Goal: Communication & Community: Answer question/provide support

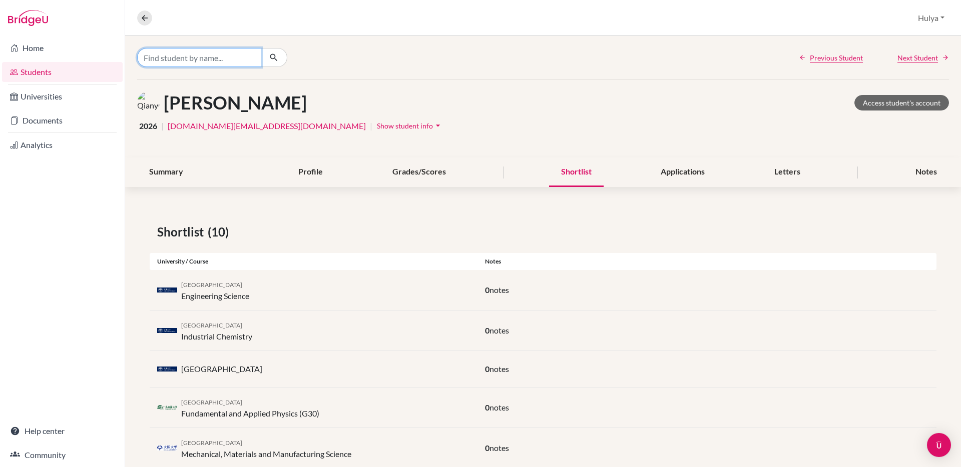
click at [175, 54] on input "Find student by name..." at bounding box center [199, 57] width 124 height 19
type input "eom"
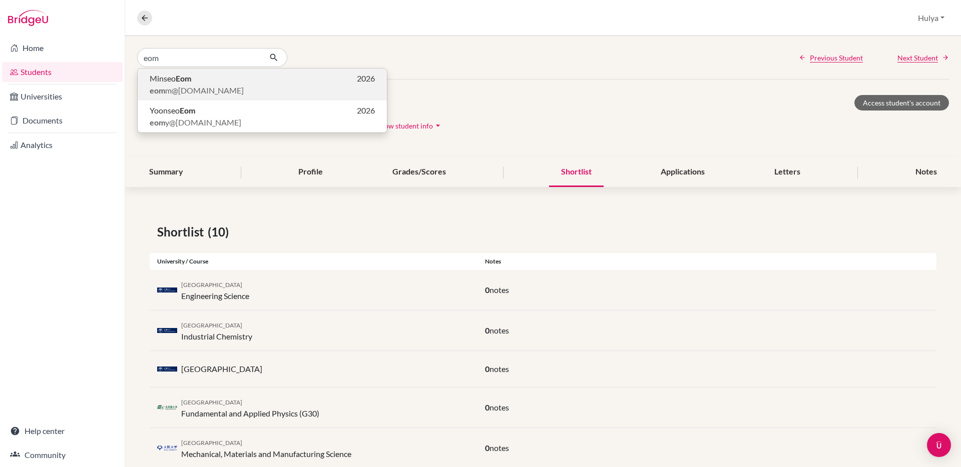
click at [183, 86] on span "eom m@[DOMAIN_NAME]" at bounding box center [197, 91] width 94 height 12
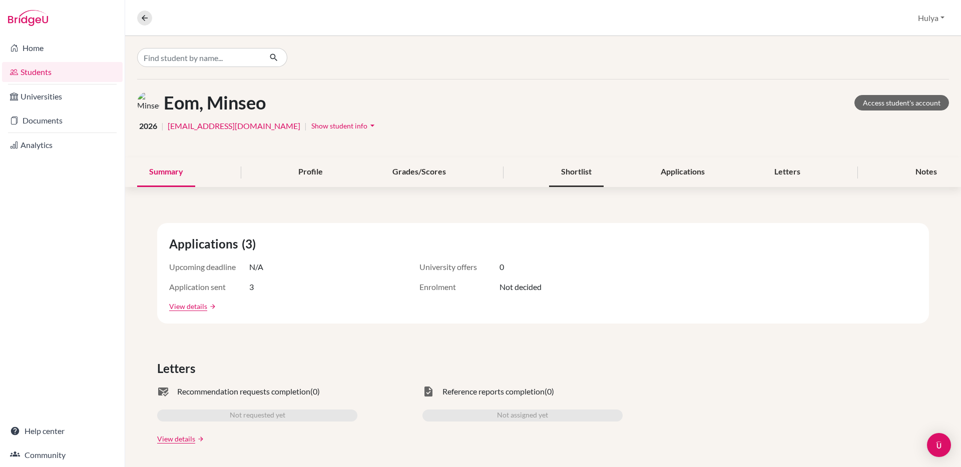
click at [587, 171] on div "Shortlist" at bounding box center [576, 173] width 55 height 30
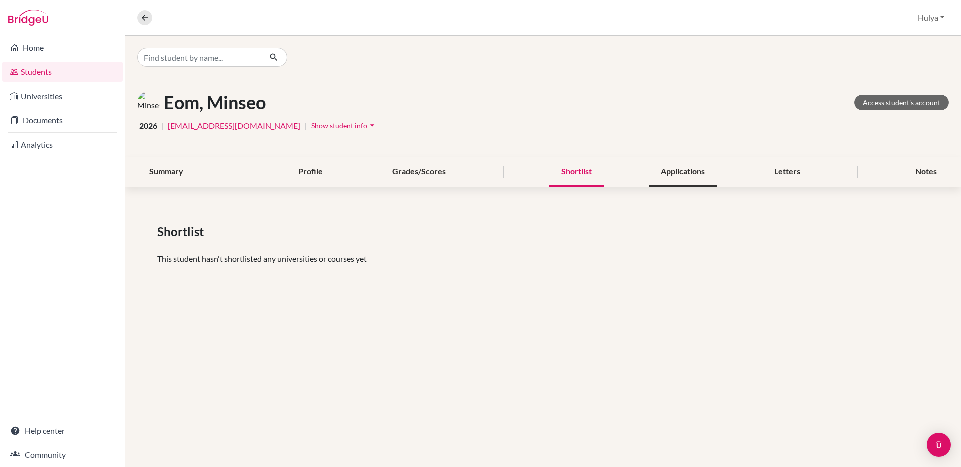
click at [670, 173] on div "Applications" at bounding box center [682, 173] width 68 height 30
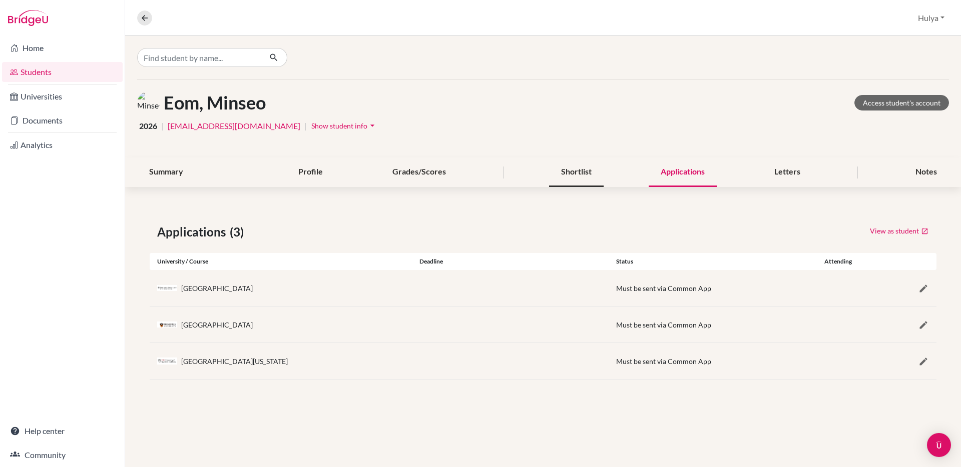
click at [578, 169] on div "Shortlist" at bounding box center [576, 173] width 55 height 30
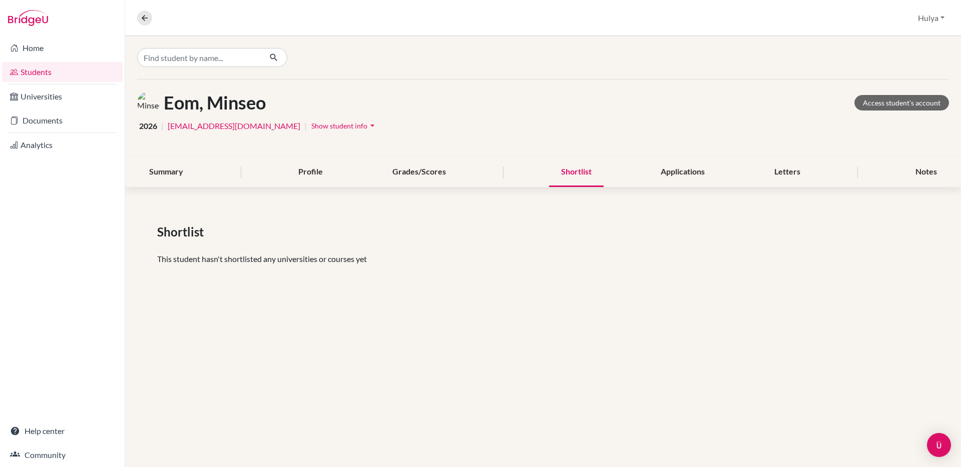
click at [580, 170] on div "Shortlist" at bounding box center [576, 173] width 55 height 30
click at [236, 57] on input "Find student by name..." at bounding box center [199, 57] width 124 height 19
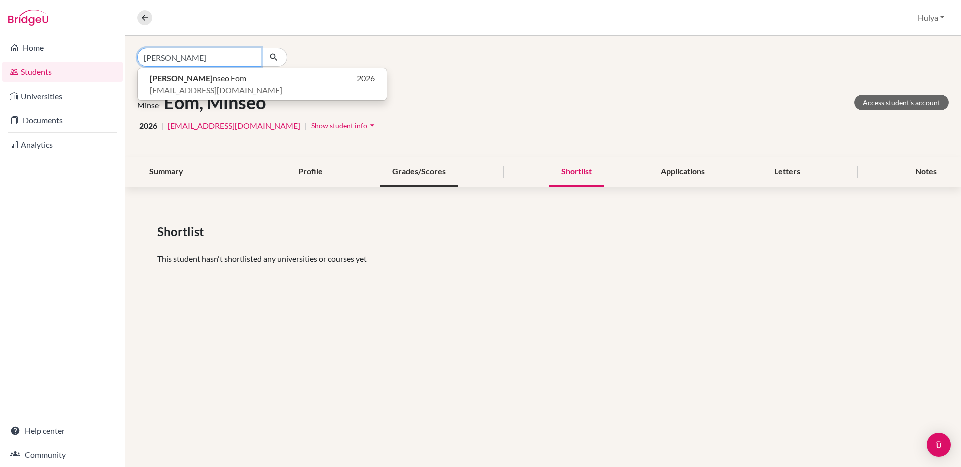
type input "[PERSON_NAME]"
click at [417, 167] on div "Grades/Scores" at bounding box center [419, 173] width 78 height 30
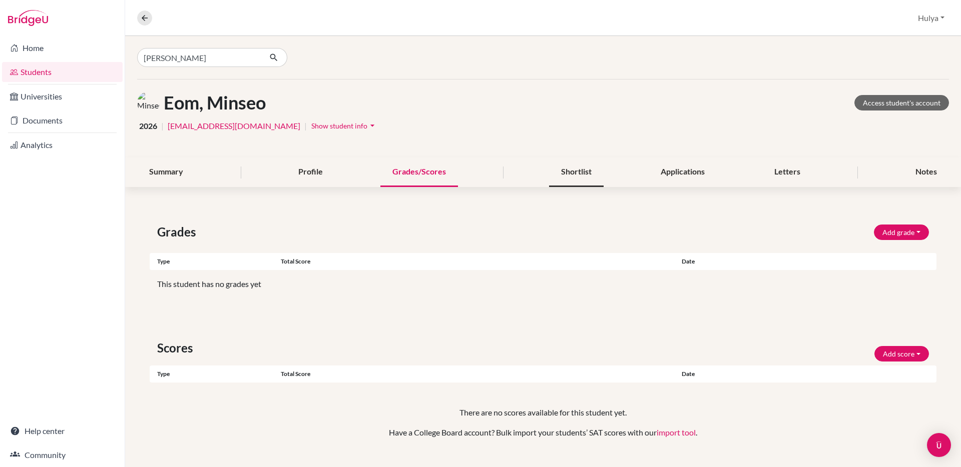
click at [559, 172] on div "Shortlist" at bounding box center [576, 173] width 55 height 30
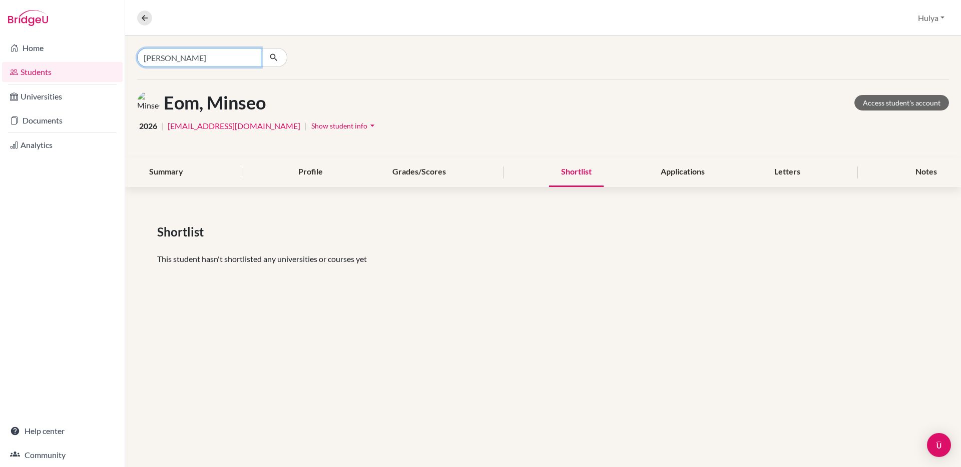
click at [231, 59] on input "[PERSON_NAME]" at bounding box center [199, 57] width 124 height 19
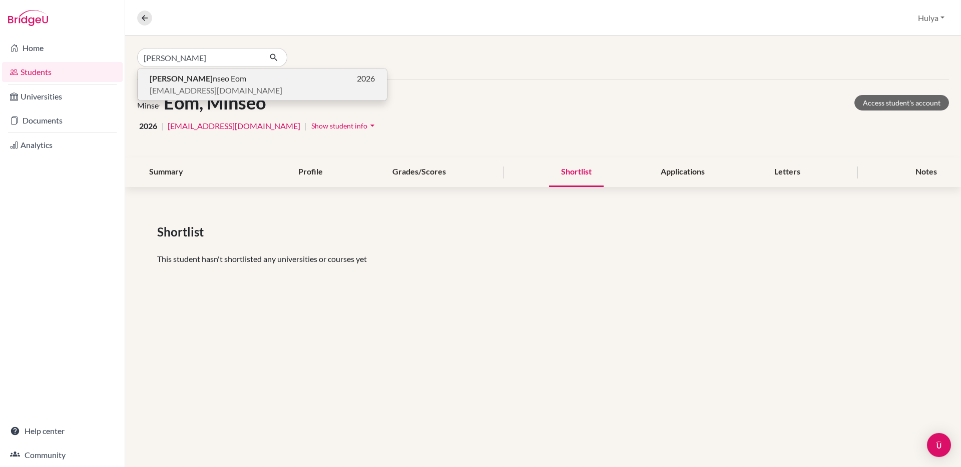
click at [220, 79] on p "Yoo nseo Eom 2026" at bounding box center [262, 79] width 225 height 12
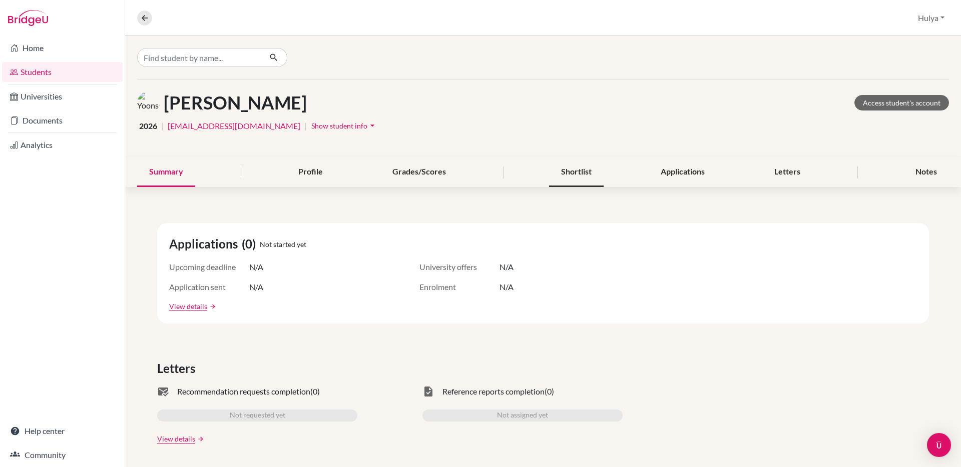
click at [573, 169] on div "Shortlist" at bounding box center [576, 173] width 55 height 30
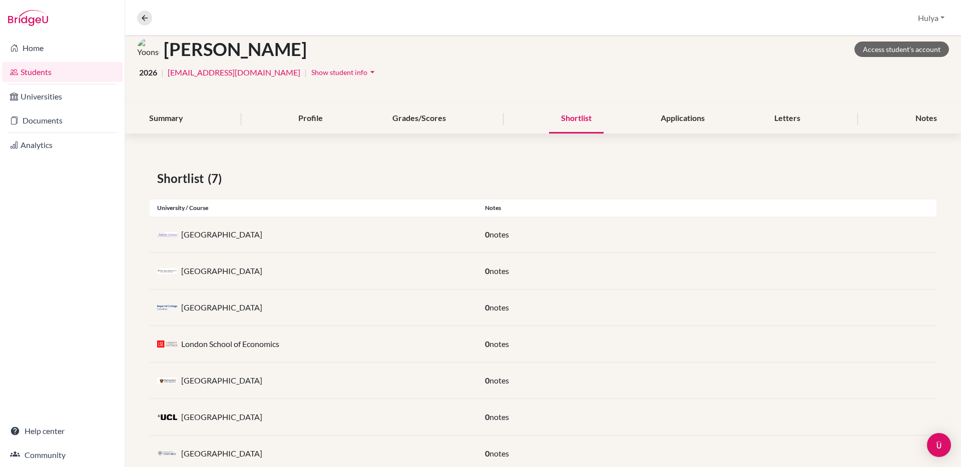
scroll to position [83, 0]
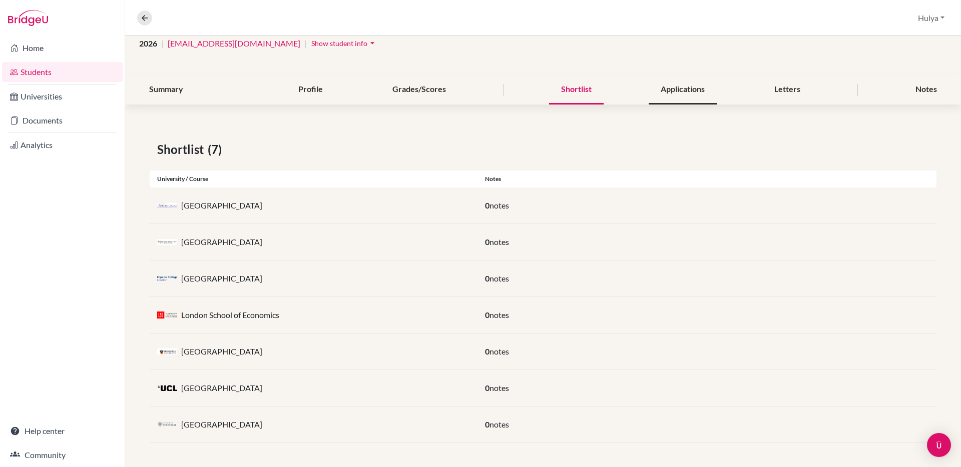
click at [673, 95] on div "Applications" at bounding box center [682, 90] width 68 height 30
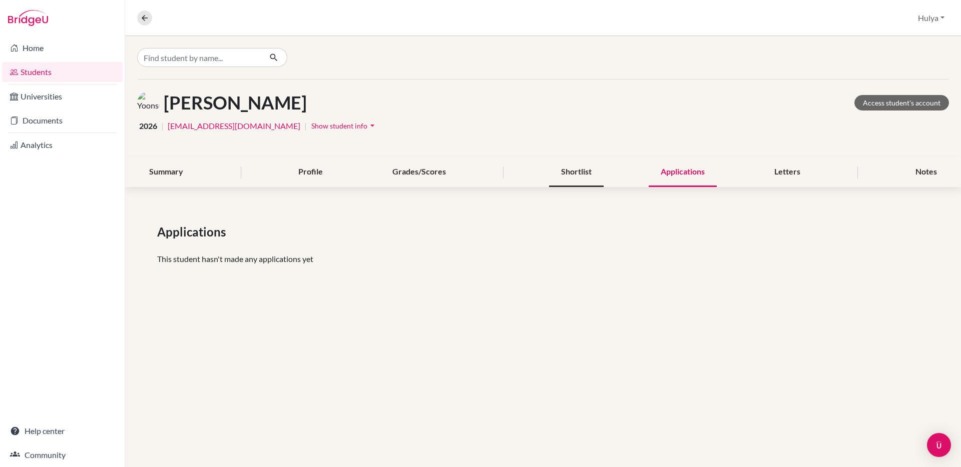
click at [599, 172] on div "Shortlist" at bounding box center [576, 173] width 55 height 30
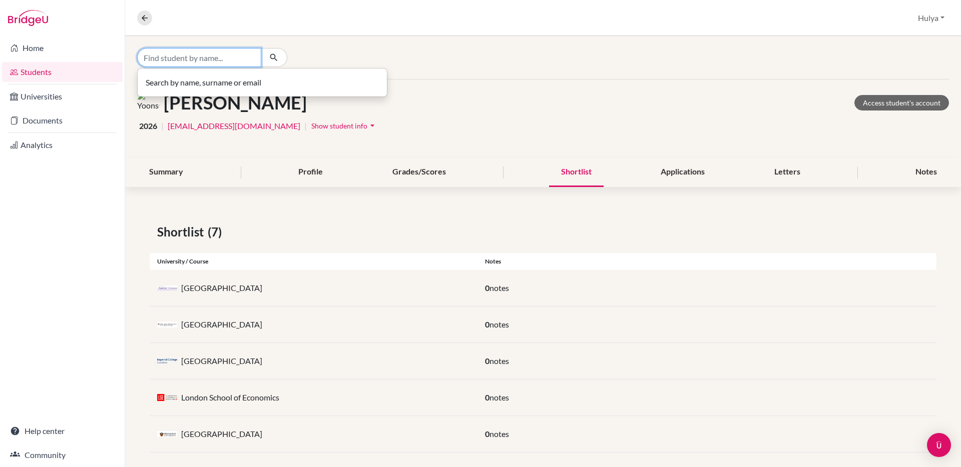
click at [193, 62] on input "Find student by name..." at bounding box center [199, 57] width 124 height 19
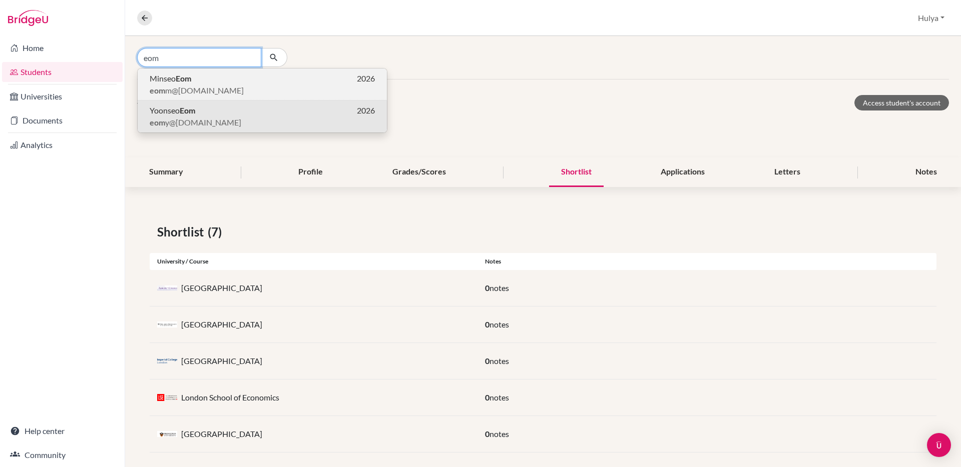
type input "eom"
click at [208, 85] on span "eom m@[DOMAIN_NAME]" at bounding box center [197, 91] width 94 height 12
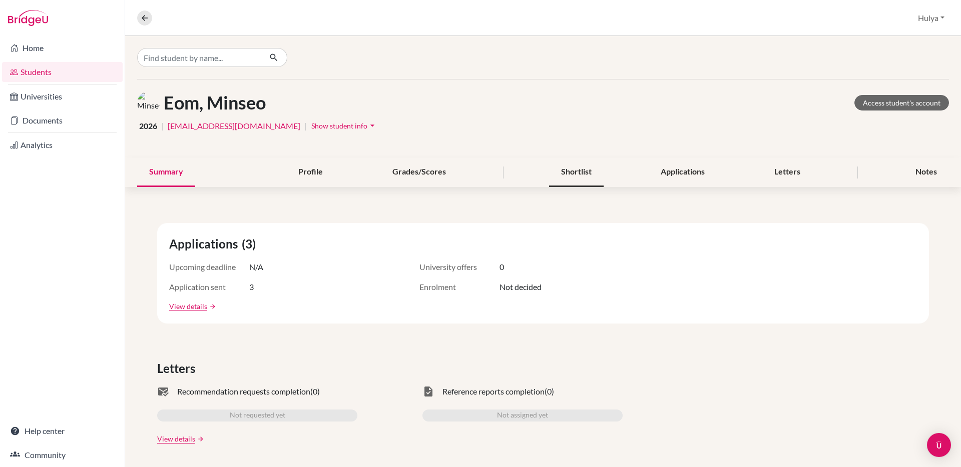
click at [570, 170] on div "Shortlist" at bounding box center [576, 173] width 55 height 30
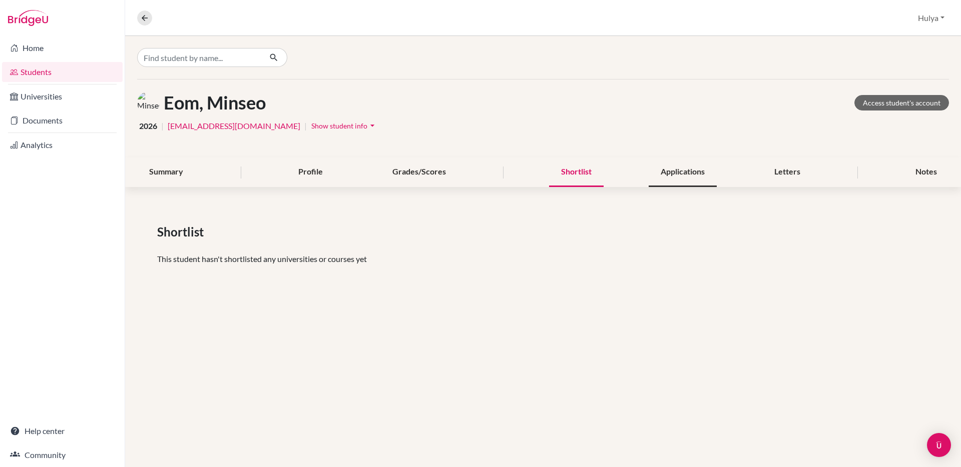
click at [667, 172] on div "Applications" at bounding box center [682, 173] width 68 height 30
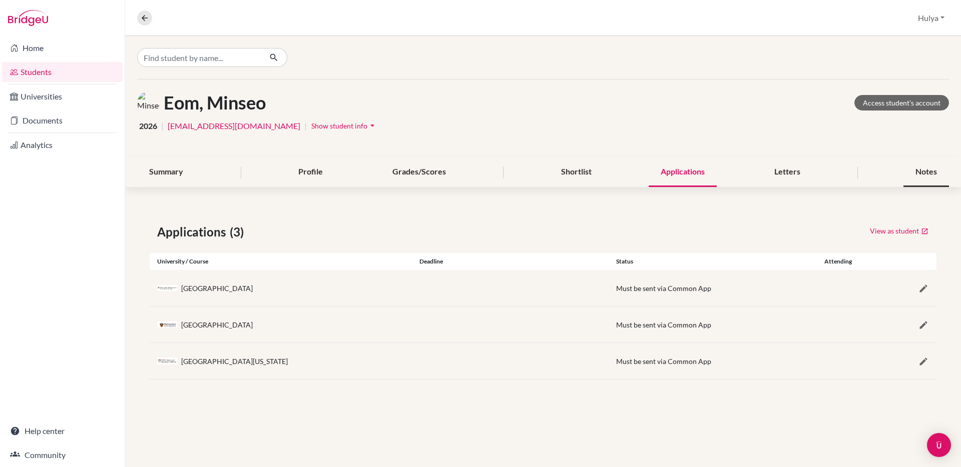
click at [928, 176] on div "Notes" at bounding box center [926, 173] width 46 height 30
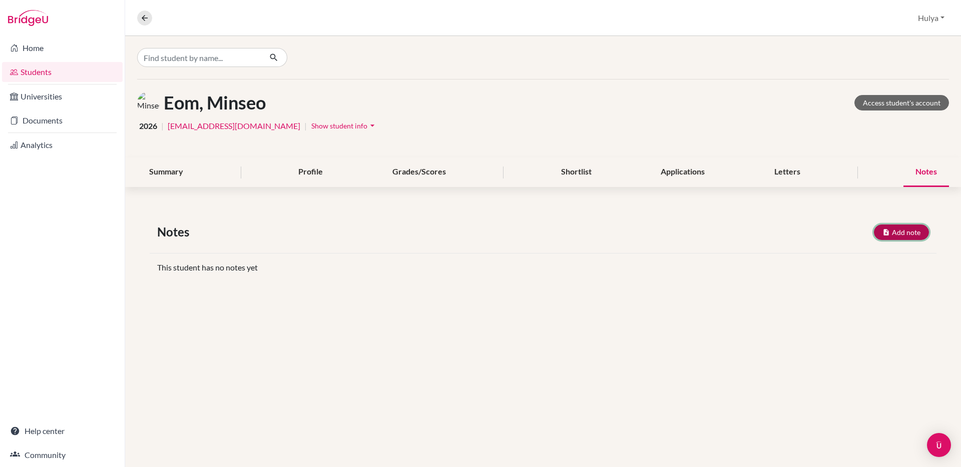
click at [889, 229] on icon "button" at bounding box center [886, 233] width 8 height 8
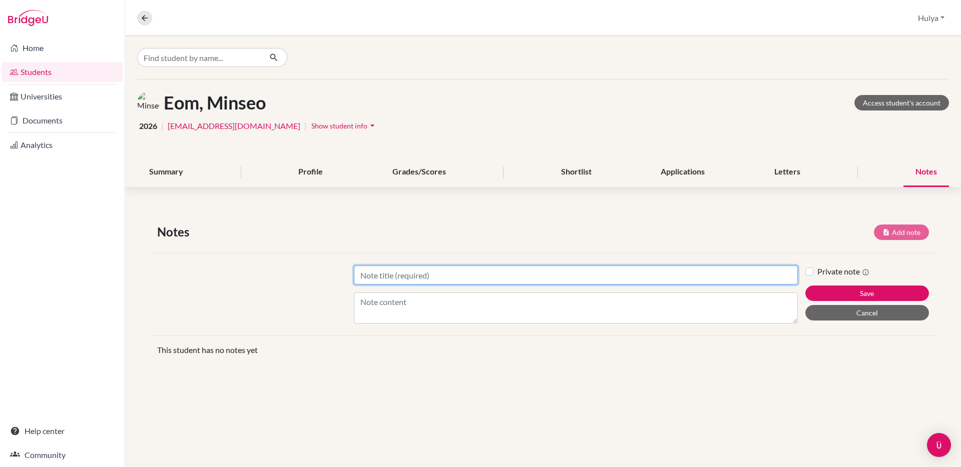
click at [458, 270] on input "Title" at bounding box center [576, 275] width 444 height 19
type input "D"
type input "[DATE]"
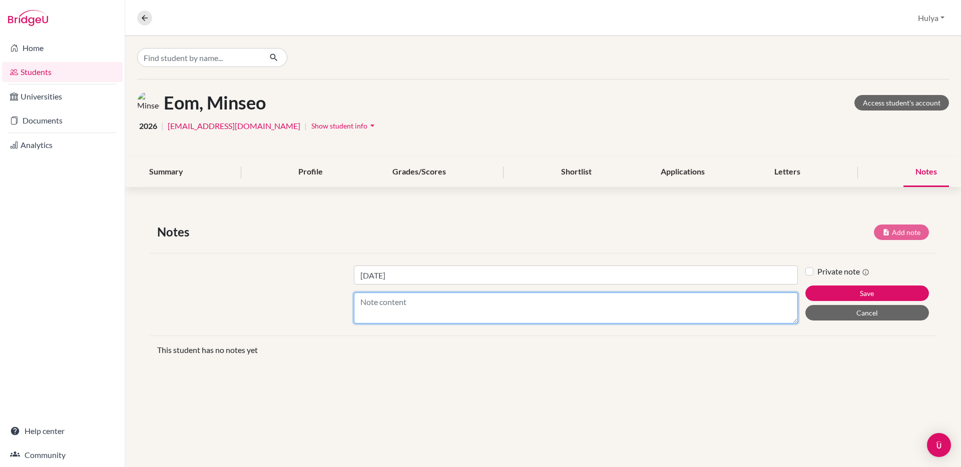
click at [455, 312] on textarea "Content" at bounding box center [576, 308] width 444 height 31
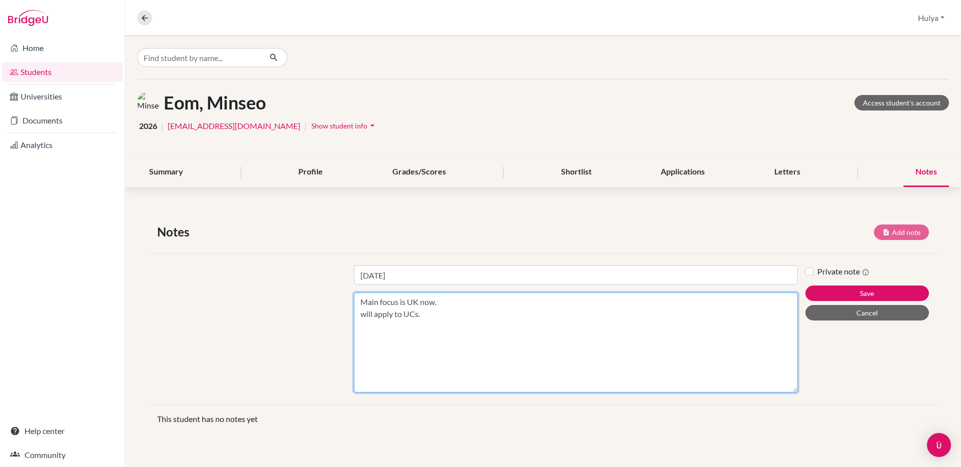
drag, startPoint x: 795, startPoint y: 320, endPoint x: 795, endPoint y: 422, distance: 102.1
click at [795, 422] on div "Notes Add note Title [DATE] Content Main focus is UK now. will apply to UCs. Pr…" at bounding box center [542, 328] width 835 height 258
click at [447, 345] on textarea "Main focus is UK now. will apply to UCs." at bounding box center [576, 343] width 444 height 100
click at [401, 335] on textarea "Main focus is UK now. will apply to UCs. UK Oxford/ UCL LSE Imperial" at bounding box center [576, 343] width 444 height 100
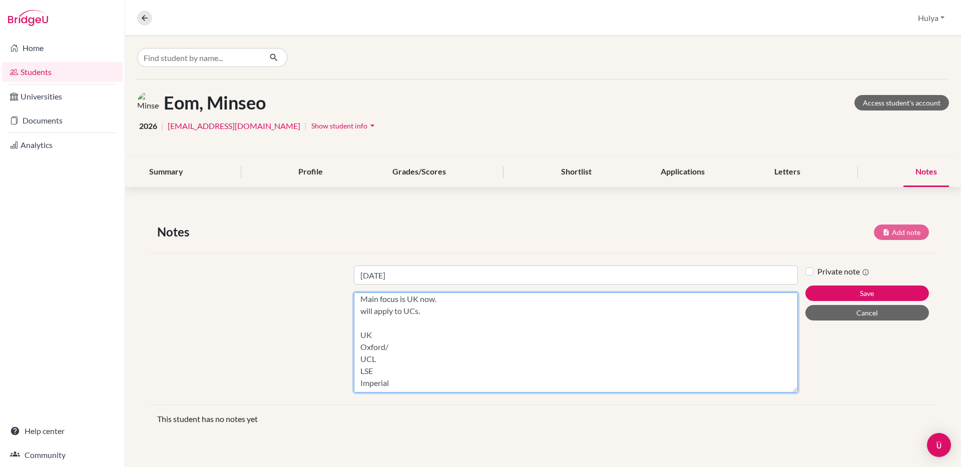
click at [399, 327] on textarea "Main focus is UK now. will apply to UCs. UK Oxford/ UCL LSE Imperial" at bounding box center [576, 343] width 444 height 100
click at [377, 319] on textarea "Main focus is UK now. will apply to UCs. UK Oxford UCL LSE Imperial" at bounding box center [576, 343] width 444 height 100
click at [411, 337] on textarea "Main focus is UK now. will apply to UCs. UK ----- [GEOGRAPHIC_DATA] UCL LSE Imp…" at bounding box center [576, 343] width 444 height 100
click at [407, 329] on textarea "Main focus is UK now. will apply to UCs. UK ----- [GEOGRAPHIC_DATA] UCL LSE Imp…" at bounding box center [576, 343] width 444 height 100
click at [393, 357] on textarea "Main focus is UK now. will apply to UCs. UK ----- [GEOGRAPHIC_DATA] UCL LSE Imp…" at bounding box center [576, 343] width 444 height 100
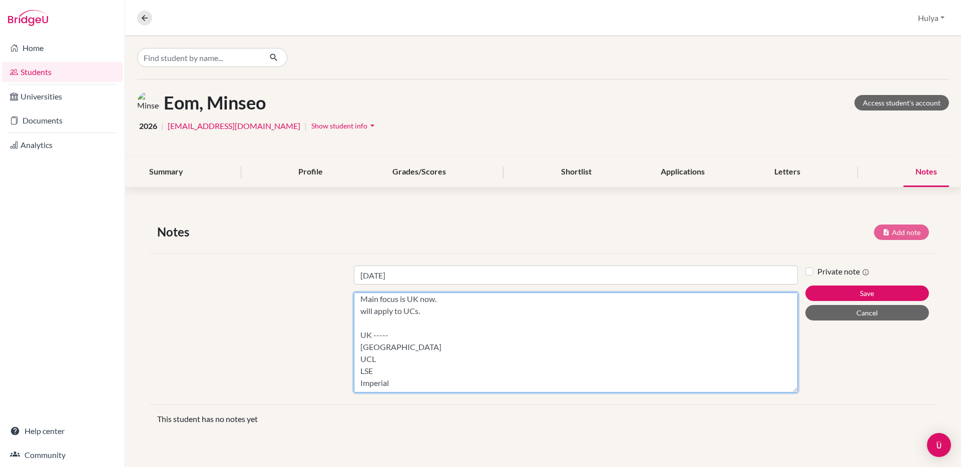
click at [404, 363] on textarea "Main focus is UK now. will apply to UCs. UK ----- [GEOGRAPHIC_DATA] UCL LSE Imp…" at bounding box center [576, 343] width 444 height 100
click at [401, 369] on textarea "Main focus is UK now. will apply to UCs. UK ----- [GEOGRAPHIC_DATA] UCL LSE Imp…" at bounding box center [576, 343] width 444 height 100
click at [398, 377] on textarea "Main focus is UK now. will apply to UCs. UK ----- [GEOGRAPHIC_DATA] UCL LSE Imp…" at bounding box center [576, 343] width 444 height 100
click at [404, 334] on textarea "Main focus is UK now. will apply to UCs. UK ----- [GEOGRAPHIC_DATA] UCL LSE Imp…" at bounding box center [576, 343] width 444 height 100
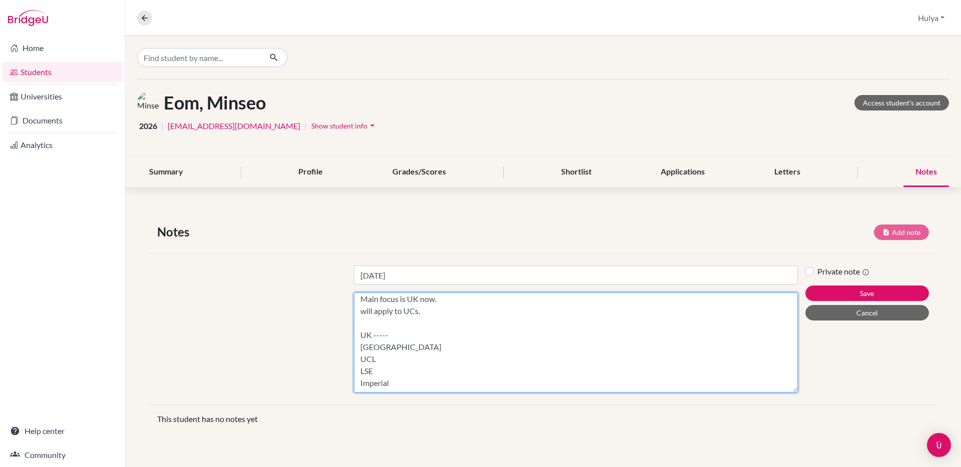
click at [401, 327] on textarea "Main focus is UK now. will apply to UCs. UK ----- [GEOGRAPHIC_DATA] UCL LSE Imp…" at bounding box center [576, 343] width 444 height 100
click at [415, 325] on textarea "Main focus is UK now. will apply to UCs. UK ----- [GEOGRAPHIC_DATA] UCL LSE Imp…" at bounding box center [576, 343] width 444 height 100
click at [416, 374] on textarea "Main focus is UK now. will apply to UCs. UCs UCLA UCBerkeley UK ----- [GEOGRAPH…" at bounding box center [576, 343] width 444 height 100
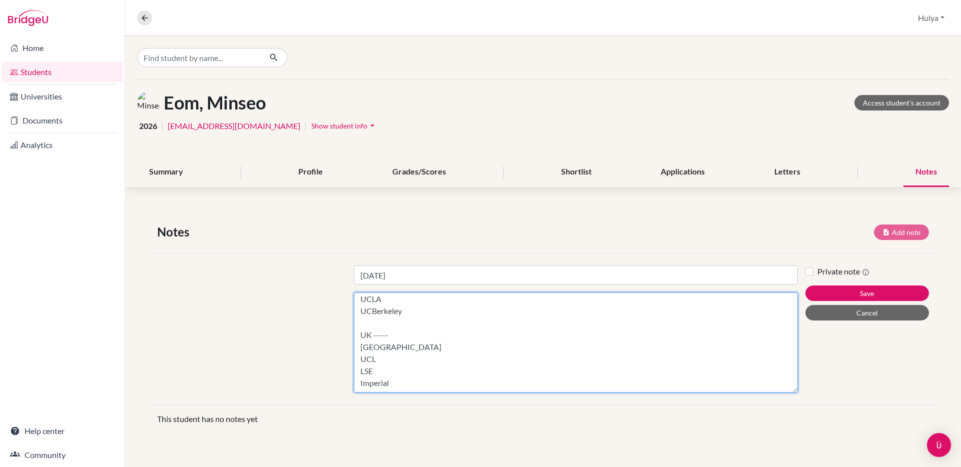
scroll to position [63, 0]
click at [409, 384] on textarea "Main focus is UK now. will apply to UCs. UCs UCLA UCBerkeley UK ----- [GEOGRAPH…" at bounding box center [576, 343] width 444 height 100
drag, startPoint x: 412, startPoint y: 369, endPoint x: 392, endPoint y: 368, distance: 20.5
click at [392, 368] on textarea "Main focus is UK now. will apply to UCs. UCs UCLA UCBerkeley UK ----- [GEOGRAPH…" at bounding box center [576, 343] width 444 height 100
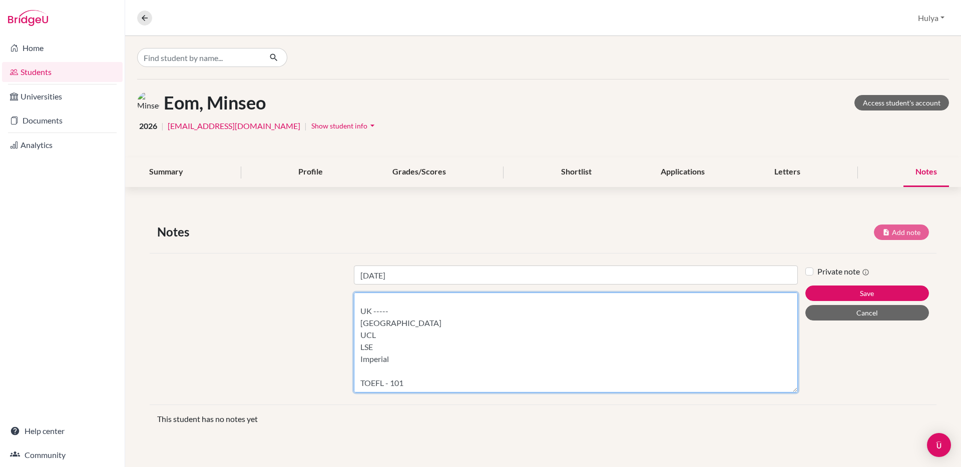
click at [442, 371] on textarea "Main focus is UK now. will apply to UCs. UCs UCLA UCBerkeley UK ----- [GEOGRAPH…" at bounding box center [576, 343] width 444 height 100
click at [422, 350] on textarea "Main focus is UK now. will apply to UCs. UCs UCLA UCBerkeley UK ----- [GEOGRAPH…" at bounding box center [576, 343] width 444 height 100
click at [388, 362] on textarea "Main focus is UK now. will apply to UCs. UCs UCLA UCBerkeley UK ----- [GEOGRAPH…" at bounding box center [576, 343] width 444 height 100
click at [427, 367] on textarea "Main focus is UK now. will apply to UCs. UCs UCLA UCBerkeley UK ----- [GEOGRAPH…" at bounding box center [576, 343] width 444 height 100
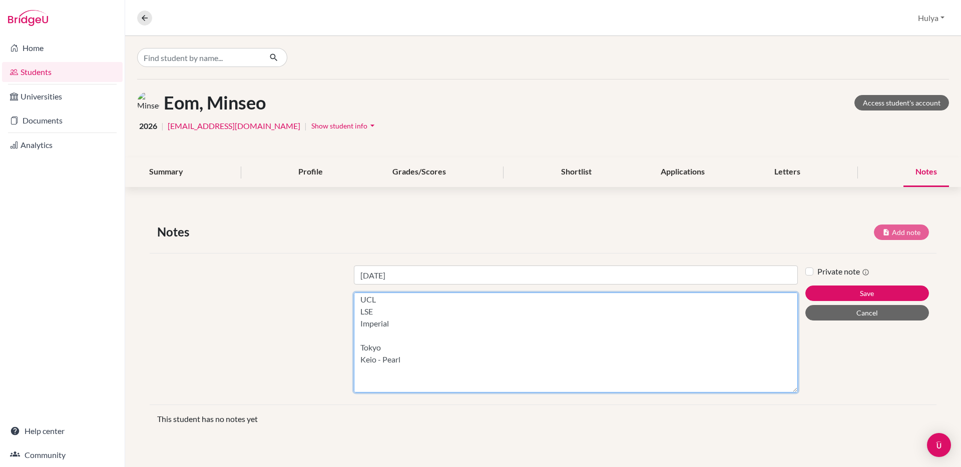
scroll to position [120, 0]
click at [418, 343] on textarea "Main focus is UK now. will apply to UCs. UCs UCLA UCBerkeley UK ----- [GEOGRAPH…" at bounding box center [576, 343] width 444 height 100
click at [389, 358] on textarea "Main focus is UK now. will apply to UCs. UCs UCLA UCBerkeley UK ----- [GEOGRAPH…" at bounding box center [576, 343] width 444 height 100
click at [408, 325] on textarea "Main focus is UK now. will apply to UCs. UCs UCLA UCBerkeley UK ----- [GEOGRAPH…" at bounding box center [576, 343] width 444 height 100
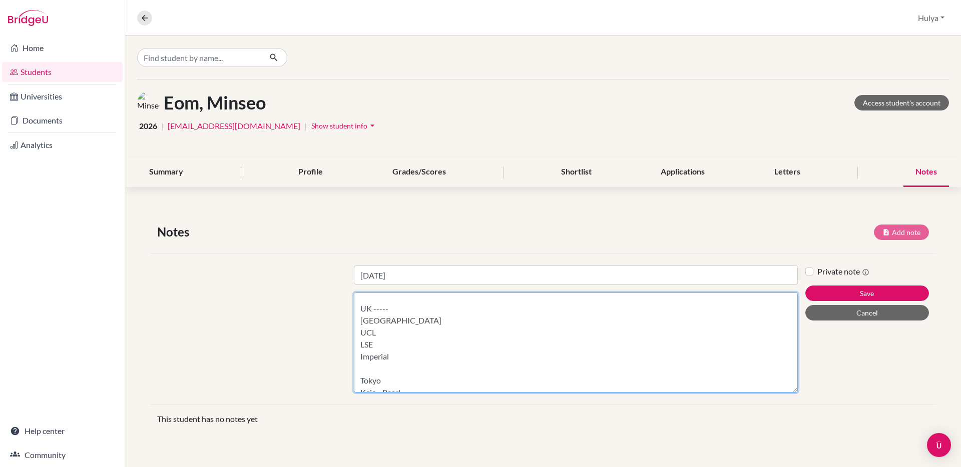
click at [415, 310] on textarea "Main focus is UK now. will apply to UCs. UCs UCLA UCBerkeley UK ----- [GEOGRAPH…" at bounding box center [576, 343] width 444 height 100
click at [429, 322] on textarea "Main focus is UK now. will apply to UCs. UCs UCLA UCBerkeley UK ----- October O…" at bounding box center [576, 343] width 444 height 100
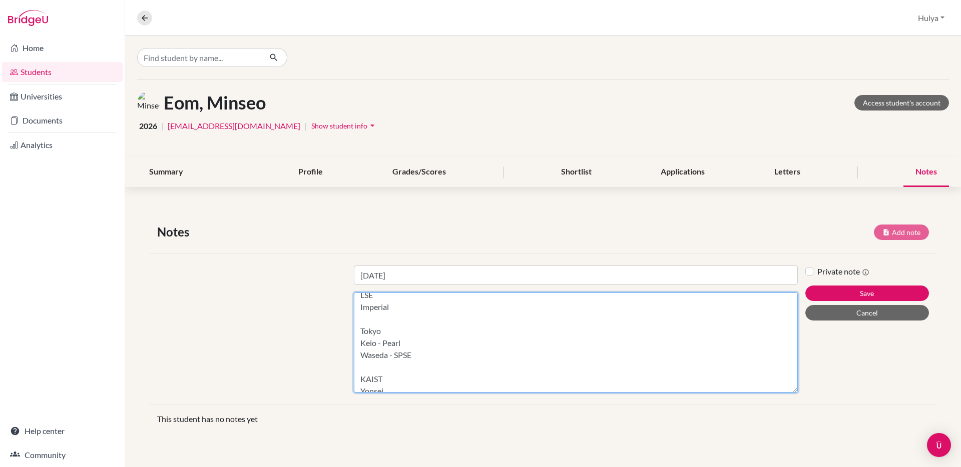
scroll to position [137, 0]
click at [447, 350] on textarea "Main focus is UK now. will apply to UCs. UCs UCLA UCBerkeley UK ----- October O…" at bounding box center [576, 343] width 444 height 100
click at [445, 349] on textarea "Main focus is UK now. will apply to UCs. UCs UCLA UCBerkeley UK ----- October O…" at bounding box center [576, 343] width 444 height 100
click at [390, 347] on textarea "Main focus is UK now. will apply to UCs. UCs UCLA UCBerkeley UK ----- October O…" at bounding box center [576, 343] width 444 height 100
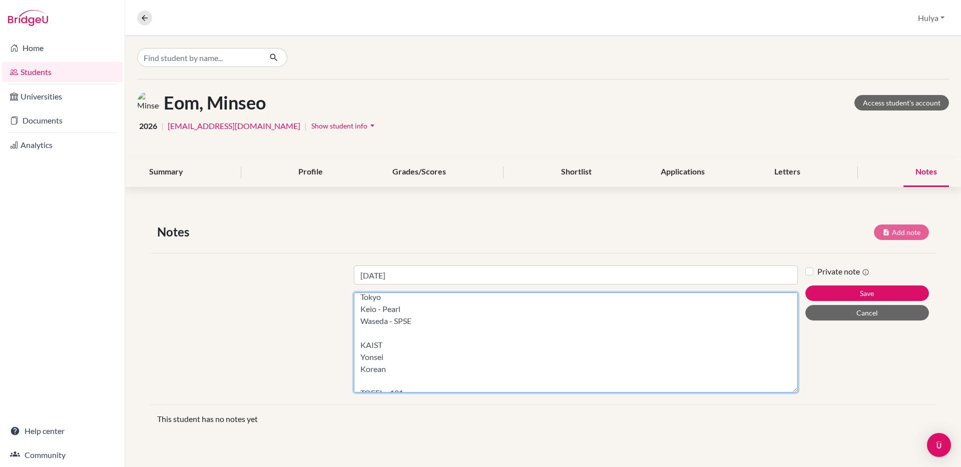
click at [395, 371] on textarea "Main focus is UK now. will apply to UCs. UCs UCLA UCBerkeley UK ----- October O…" at bounding box center [576, 343] width 444 height 100
click at [389, 356] on textarea "Main focus is UK now. will apply to UCs. UCs UCLA UCBerkeley UK ----- October O…" at bounding box center [576, 343] width 444 height 100
click at [410, 350] on textarea "Main focus is UK now. will apply to UCs. UCs UCLA UCBerkeley UK ----- October O…" at bounding box center [576, 343] width 444 height 100
click at [417, 359] on textarea "Main focus is UK now. will apply to UCs. UCs UCLA UCBerkeley UK ----- October O…" at bounding box center [576, 343] width 444 height 100
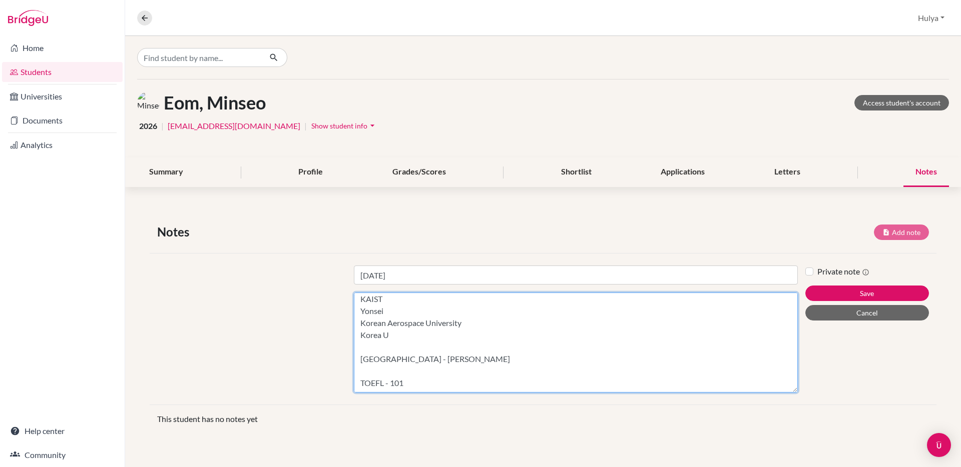
click at [399, 385] on textarea "Main focus is UK now. will apply to UCs. UCs UCLA UCBerkeley UK ----- October O…" at bounding box center [576, 343] width 444 height 100
click at [413, 365] on textarea "Main focus is UK now. will apply to UCs. UCs UCLA UCBerkeley UK ----- October O…" at bounding box center [576, 343] width 444 height 100
click at [387, 370] on textarea "Main focus is UK now. will apply to UCs. UCs UCLA UCBerkeley UK ----- October O…" at bounding box center [576, 343] width 444 height 100
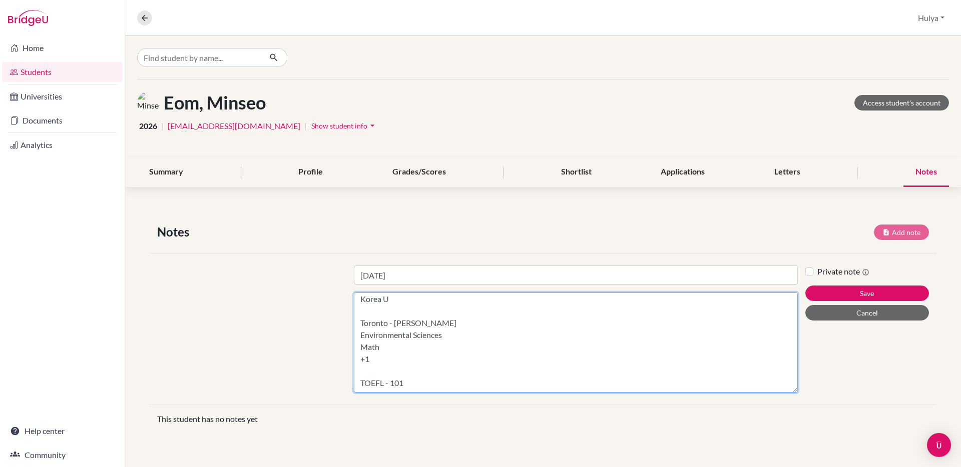
click at [398, 366] on textarea "Main focus is UK now. will apply to UCs. UCs UCLA UCBerkeley UK ----- October O…" at bounding box center [576, 343] width 444 height 100
click at [422, 380] on textarea "Main focus is UK now. will apply to UCs. UCs UCLA UCBerkeley UK ----- October O…" at bounding box center [576, 343] width 444 height 100
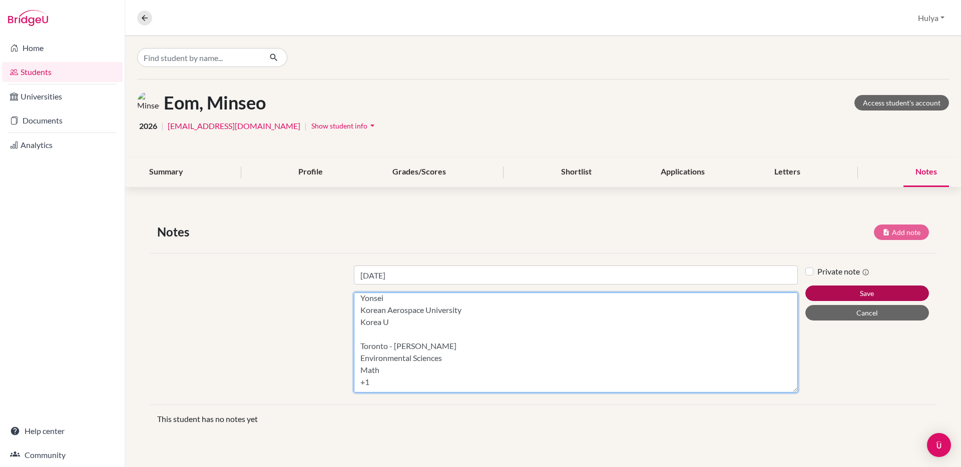
type textarea "Main focus is UK now. will apply to UCs. UCs UCLA UCBerkeley UK ----- October O…"
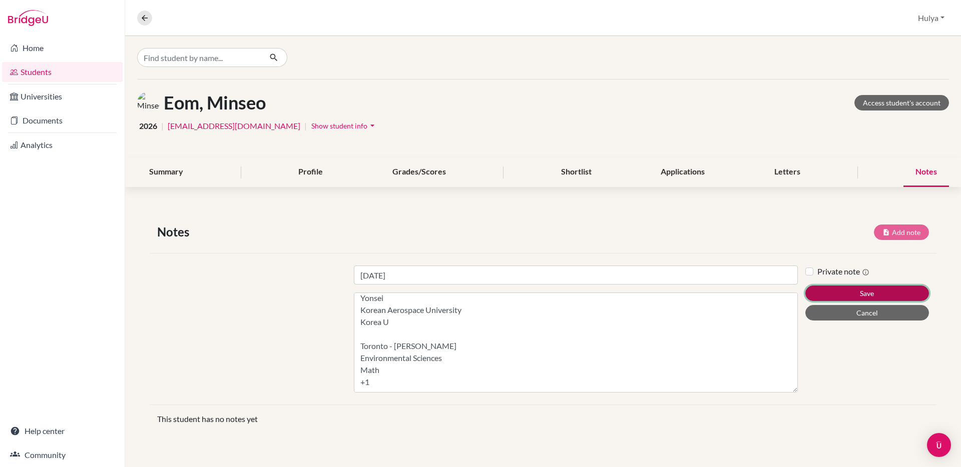
click at [839, 290] on button "Save" at bounding box center [867, 294] width 124 height 16
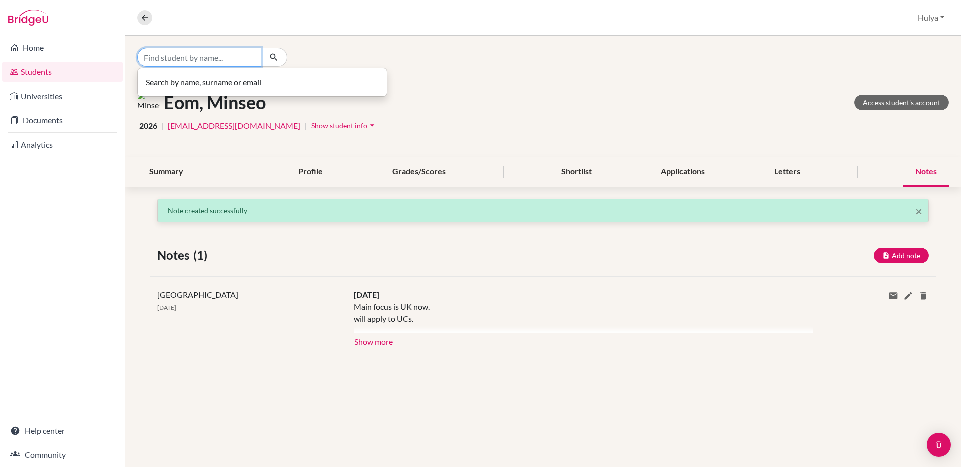
click at [227, 55] on input "Find student by name..." at bounding box center [199, 57] width 124 height 19
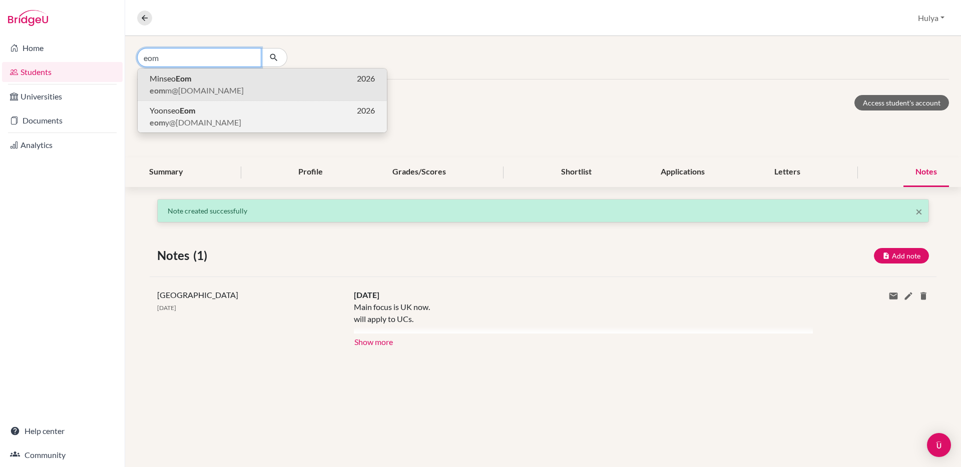
type input "eom"
click at [177, 109] on span "[PERSON_NAME]" at bounding box center [173, 111] width 46 height 12
